Goal: Transaction & Acquisition: Download file/media

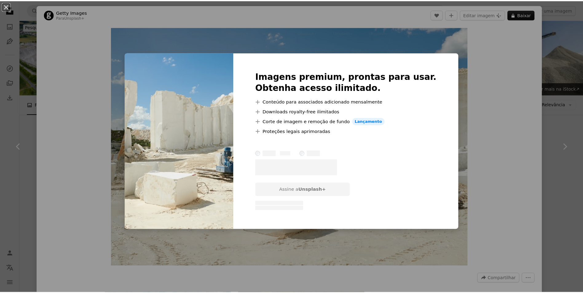
scroll to position [303, 0]
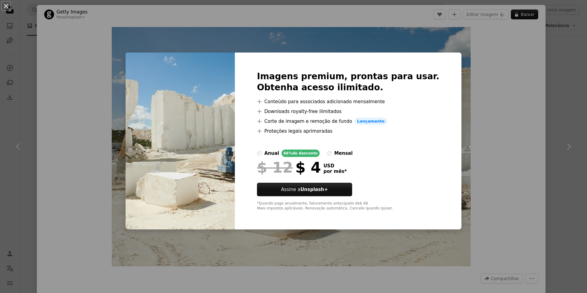
click at [428, 37] on div "An X shape Imagens premium, prontas para usar. Obtenha acesso ilimitado. A plus…" at bounding box center [293, 146] width 587 height 293
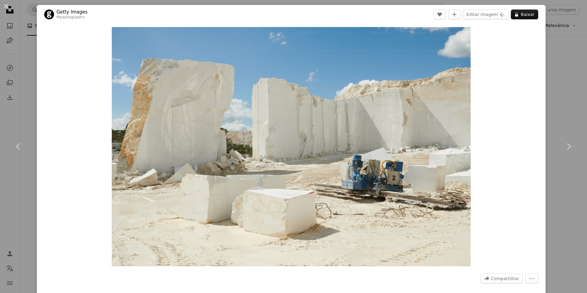
click at [557, 17] on div "An X shape Chevron left Chevron right Getty Images Para Unsplash+ A heart A plu…" at bounding box center [293, 146] width 587 height 293
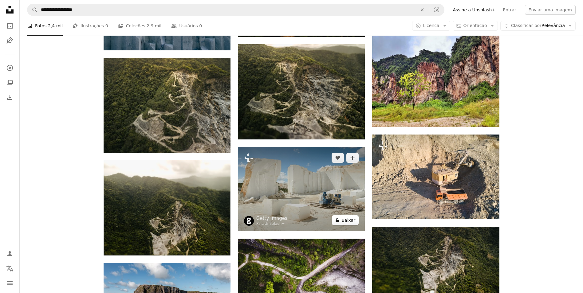
click at [346, 221] on button "A lock Baixar" at bounding box center [345, 220] width 27 height 10
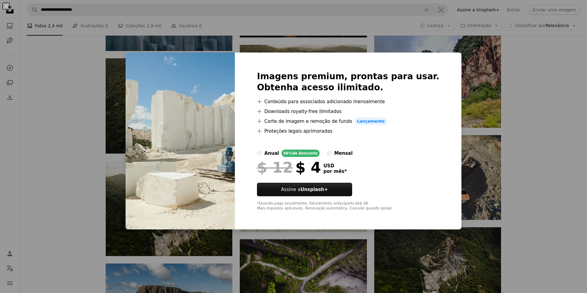
click at [428, 42] on div "An X shape Imagens premium, prontas para usar. Obtenha acesso ilimitado. A plus…" at bounding box center [293, 146] width 587 height 293
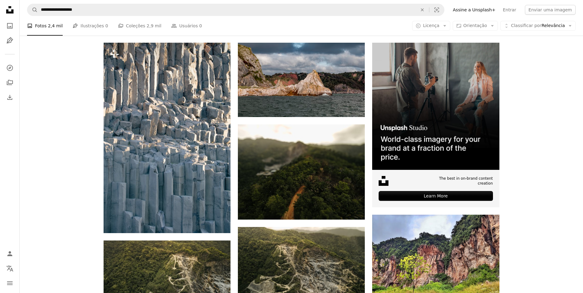
scroll to position [88, 0]
